Goal: Navigation & Orientation: Find specific page/section

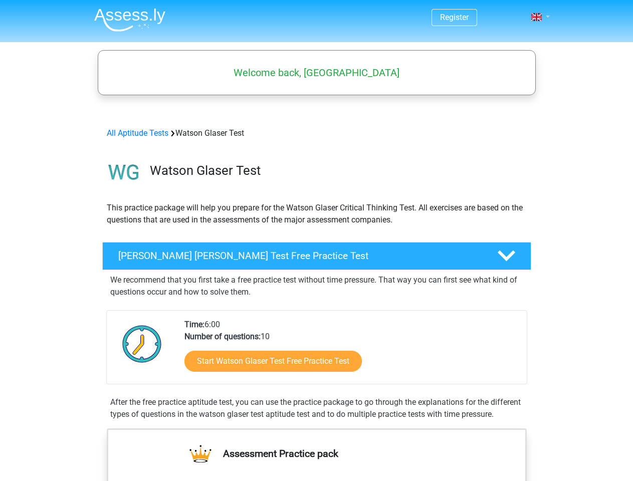
click at [537, 17] on span at bounding box center [536, 17] width 11 height 8
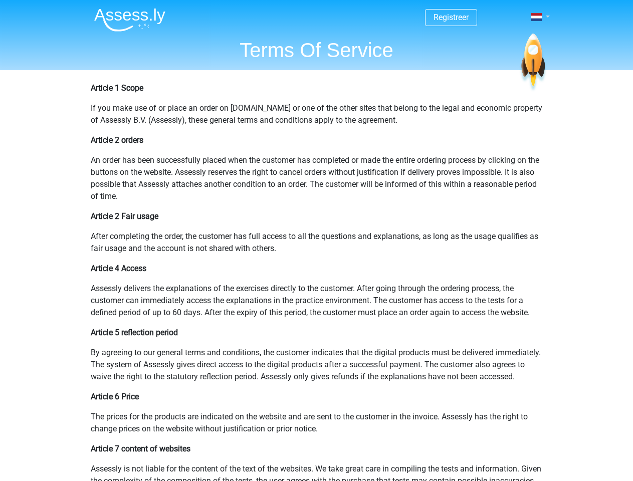
click at [537, 17] on span at bounding box center [536, 17] width 11 height 8
